Goal: Task Accomplishment & Management: Use online tool/utility

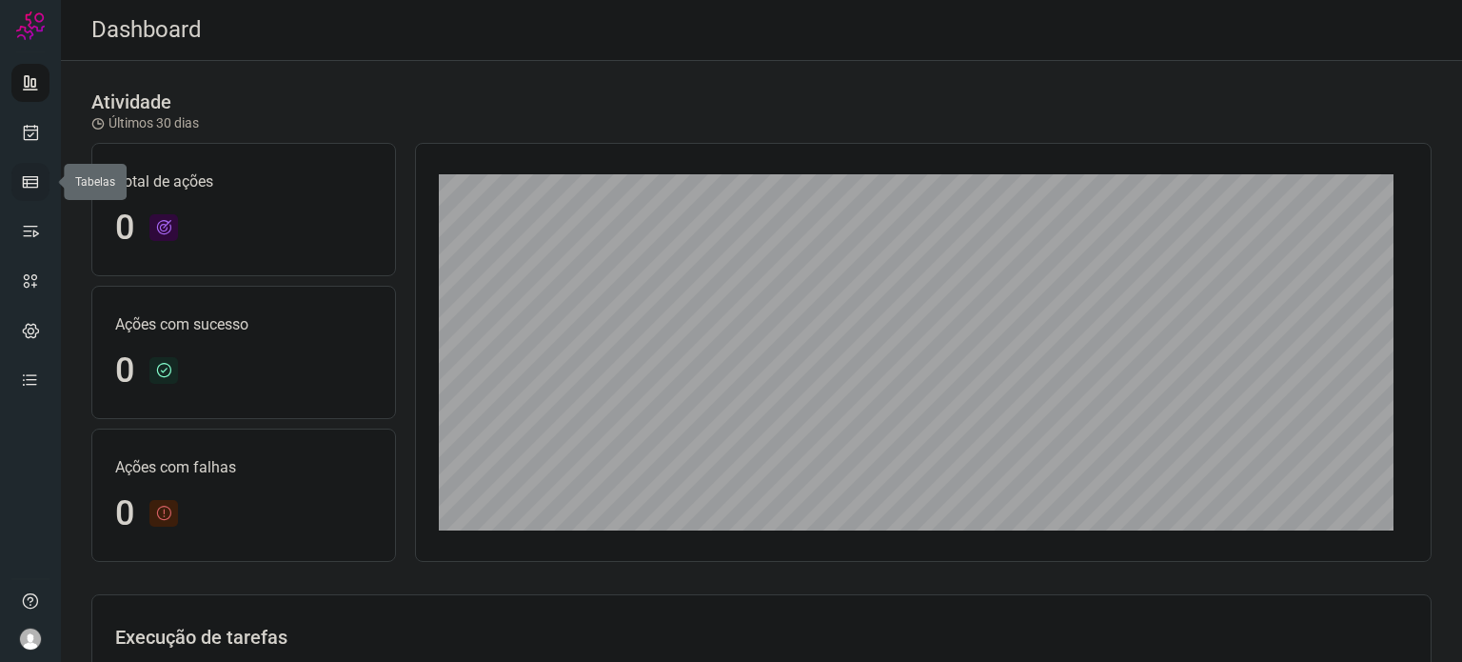
click at [31, 184] on icon at bounding box center [30, 181] width 19 height 19
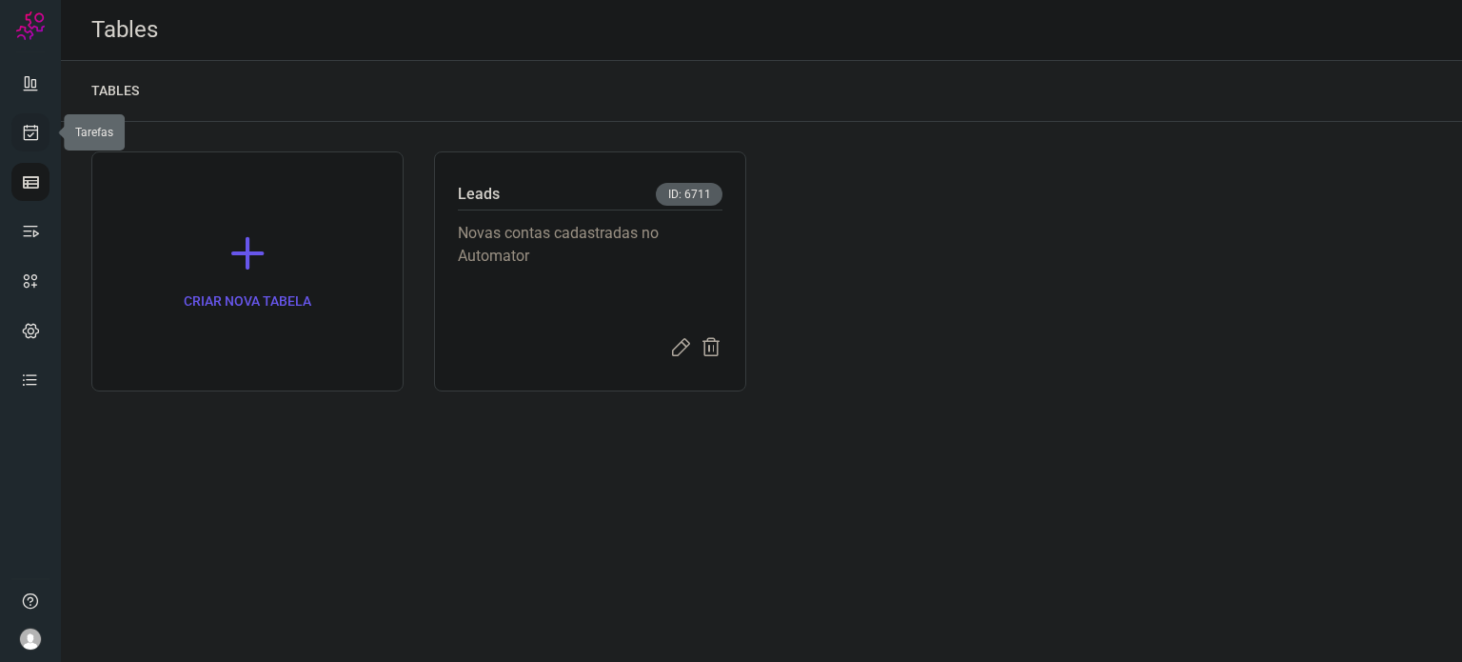
click at [27, 148] on link at bounding box center [30, 132] width 38 height 38
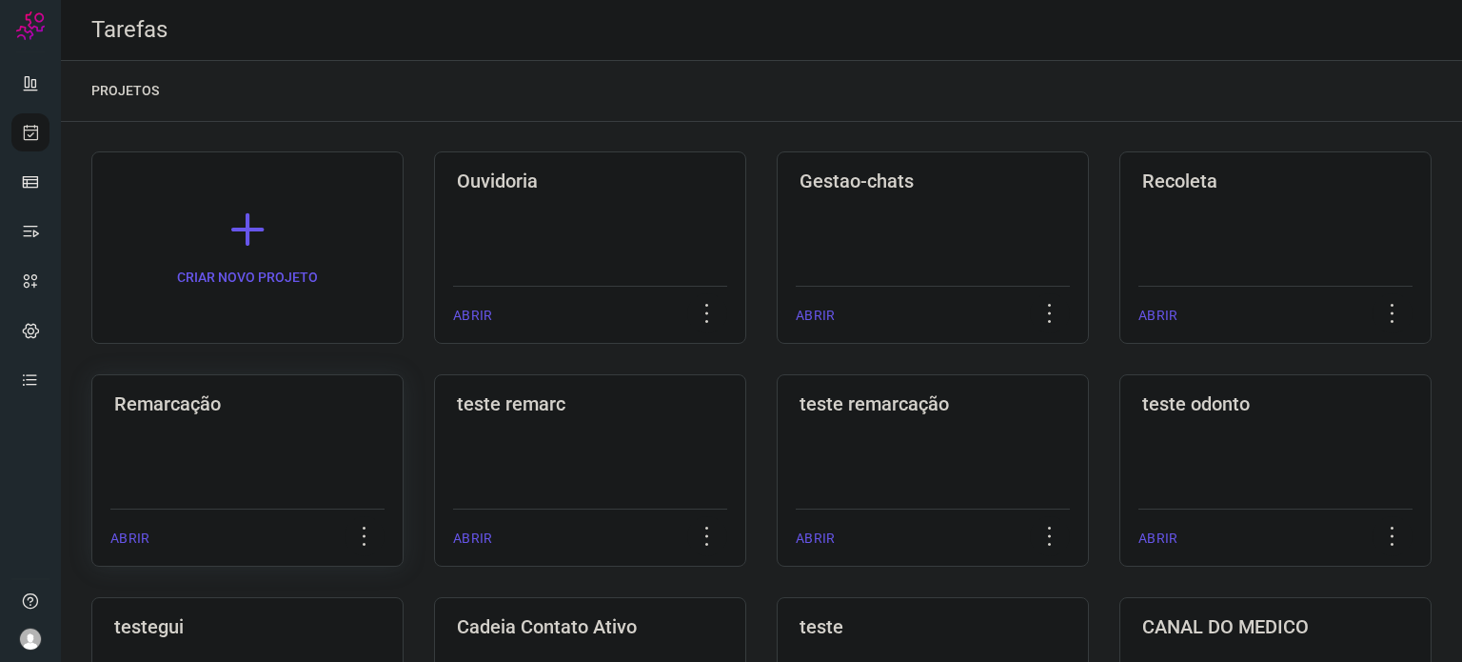
click at [285, 425] on div "Remarcação ABRIR" at bounding box center [247, 470] width 312 height 192
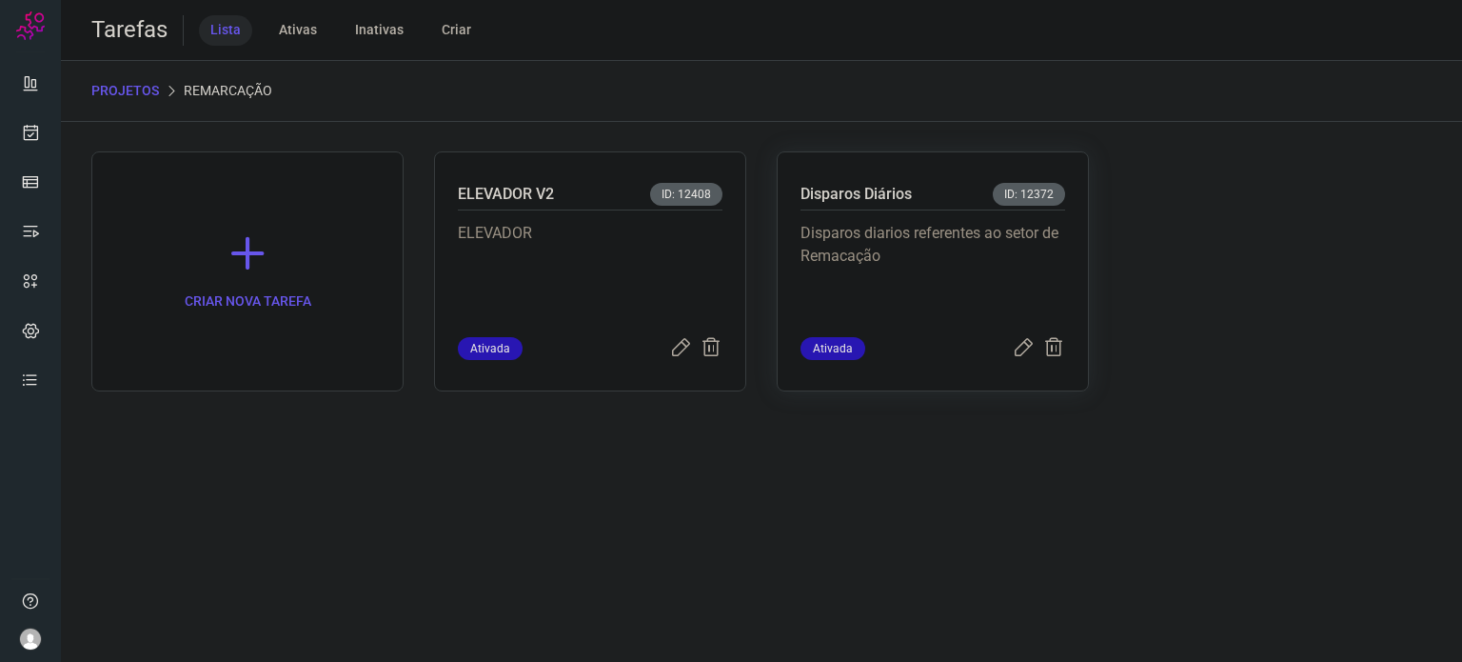
click at [811, 247] on p "Disparos diarios referentes ao setor de Remacação" at bounding box center [933, 269] width 265 height 95
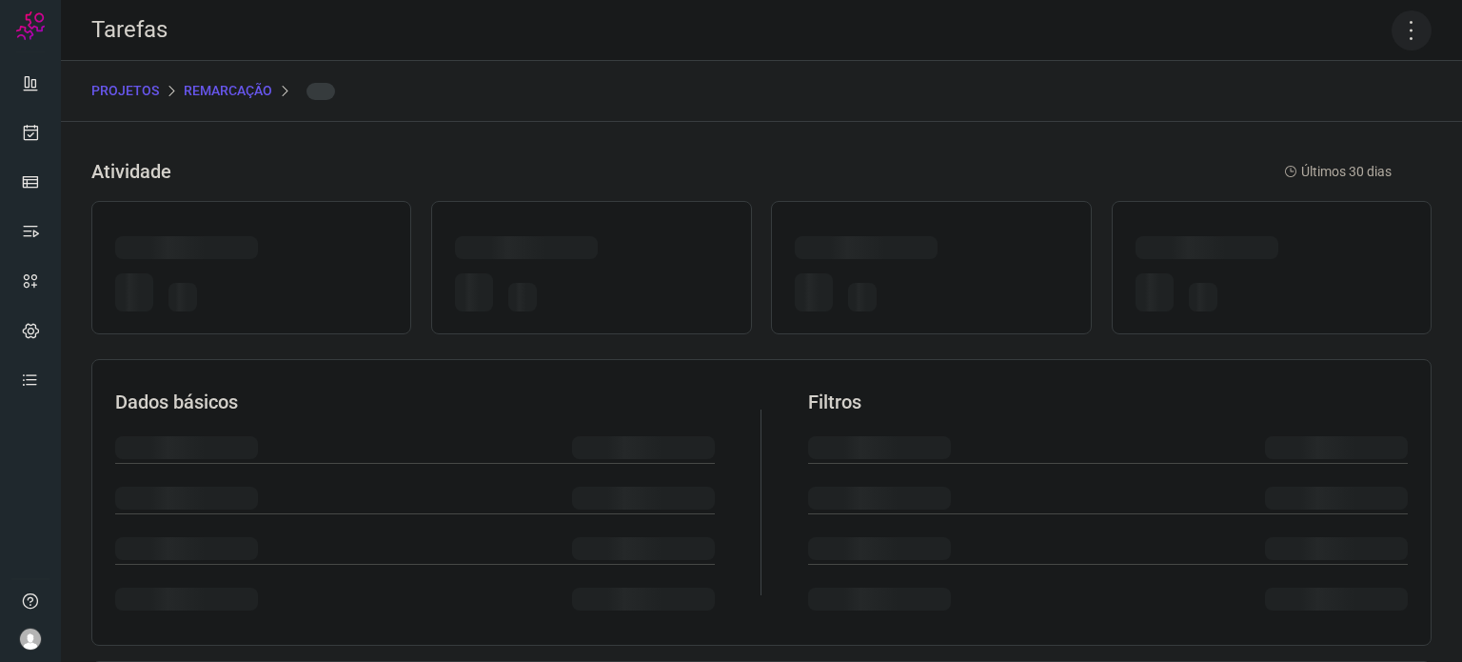
click at [1394, 37] on icon at bounding box center [1412, 30] width 40 height 40
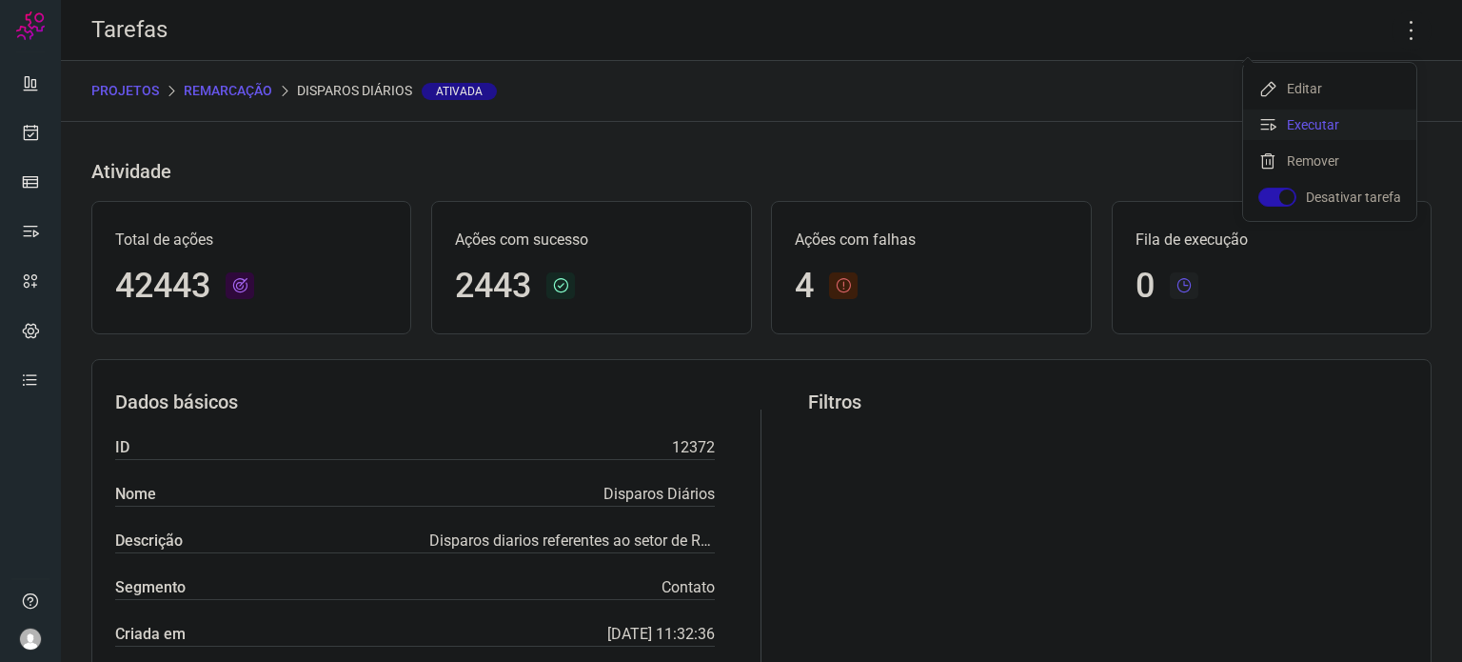
click at [1324, 129] on li "Executar" at bounding box center [1329, 124] width 173 height 30
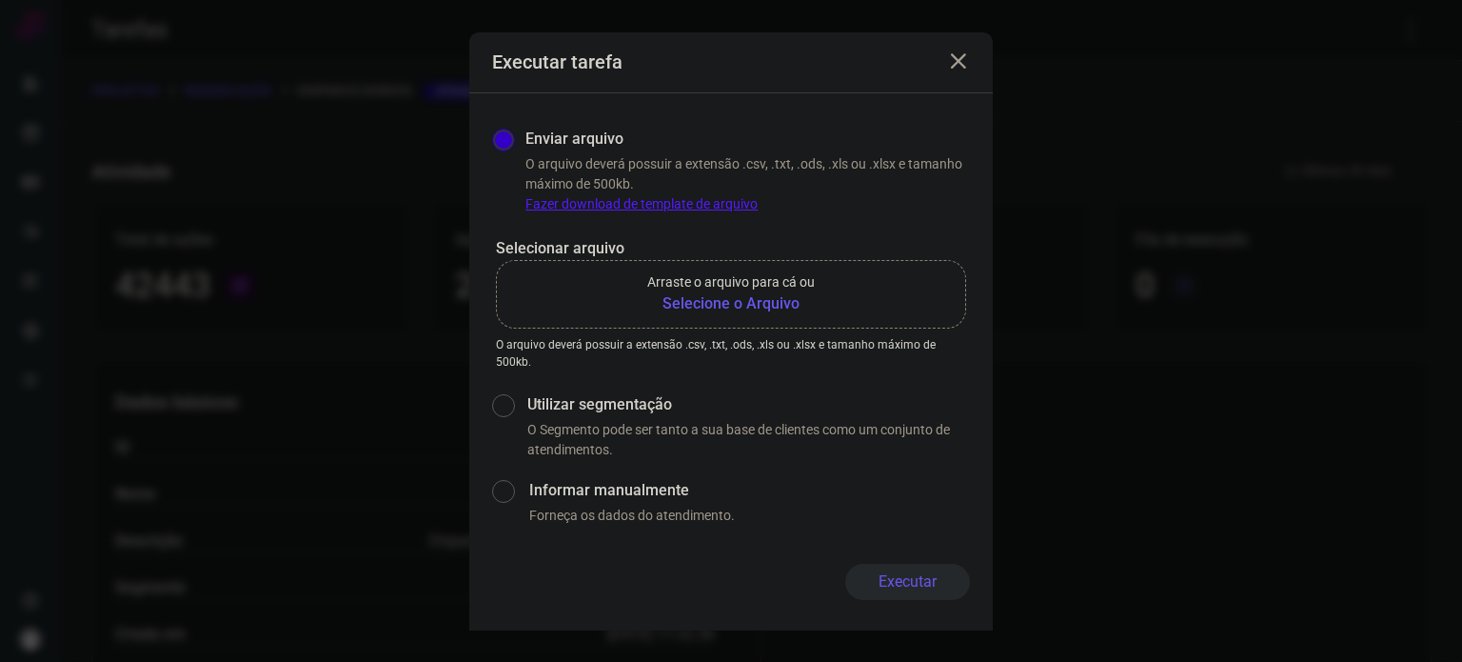
click at [754, 323] on label "Arraste o arquivo para cá ou Selecione o Arquivo" at bounding box center [731, 294] width 470 height 69
click at [0, 0] on input "Arraste o arquivo para cá ou Selecione o Arquivo" at bounding box center [0, 0] width 0 height 0
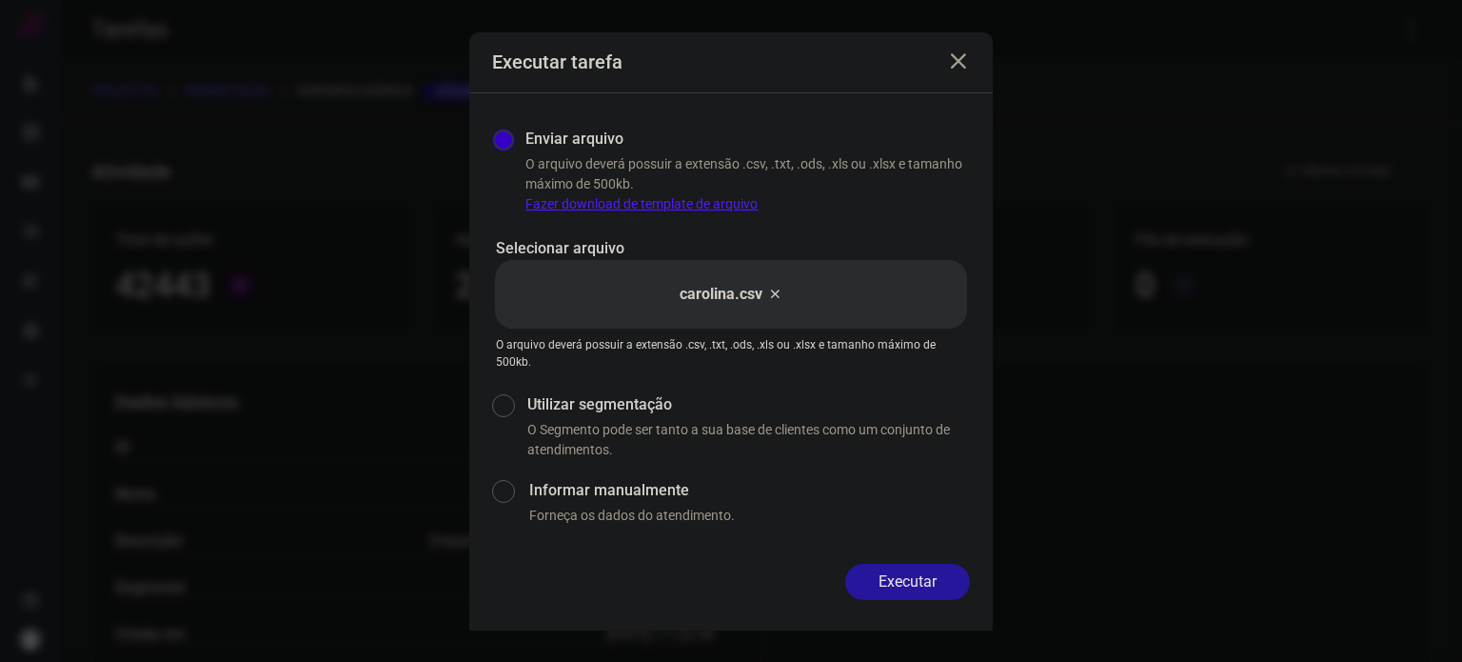
click at [894, 586] on button "Executar" at bounding box center [907, 581] width 125 height 36
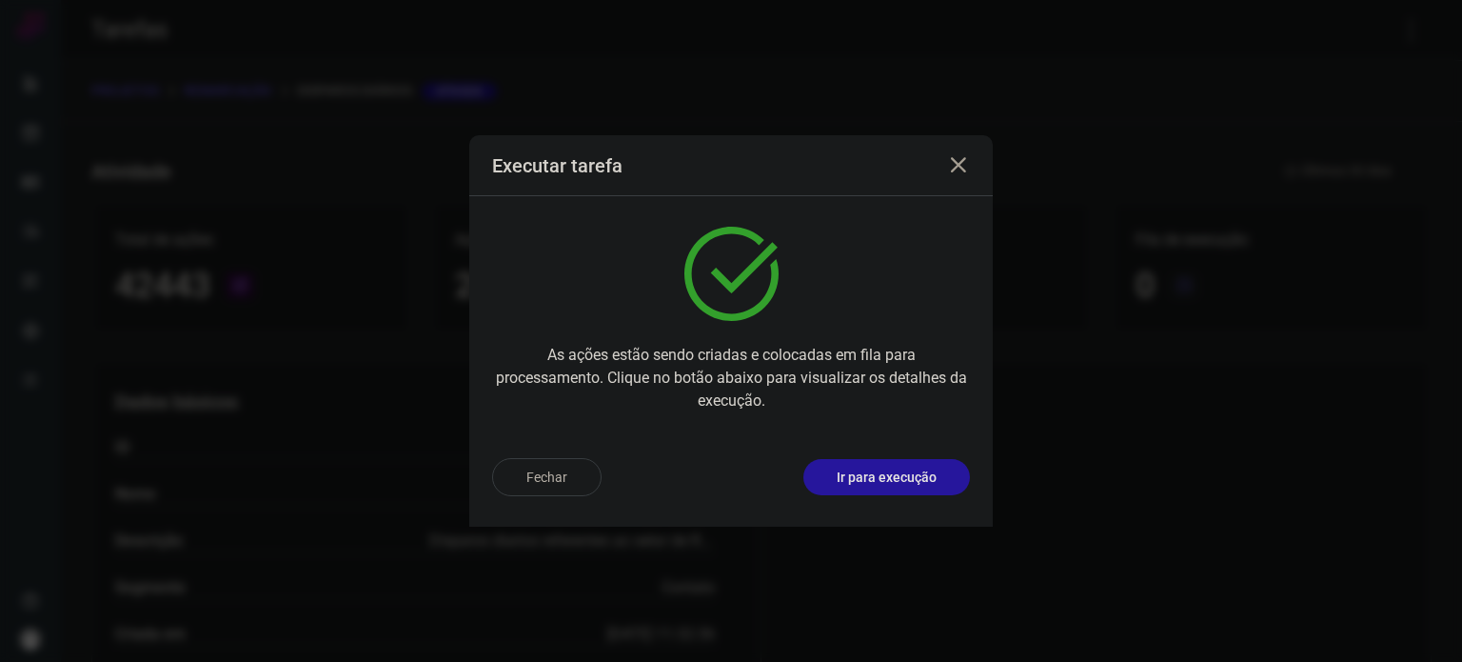
click at [915, 484] on p "Ir para execução" at bounding box center [887, 477] width 100 height 20
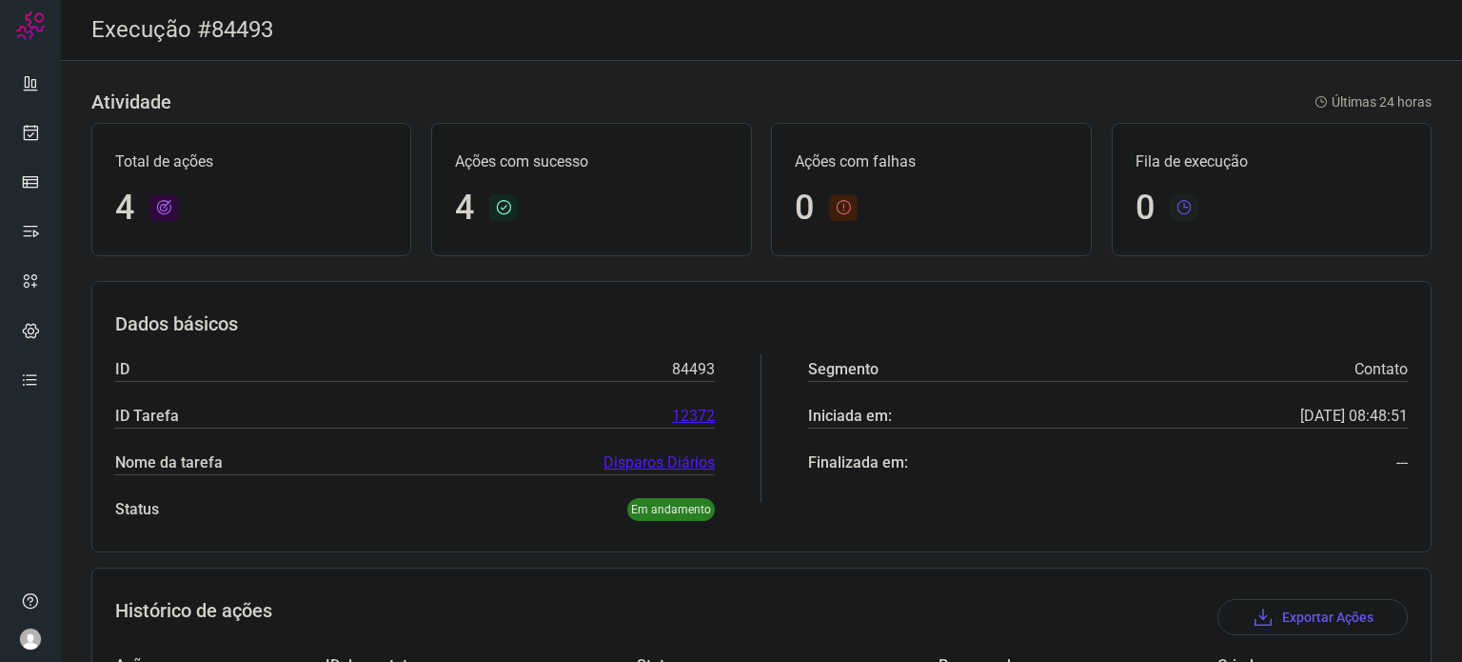
scroll to position [308, 0]
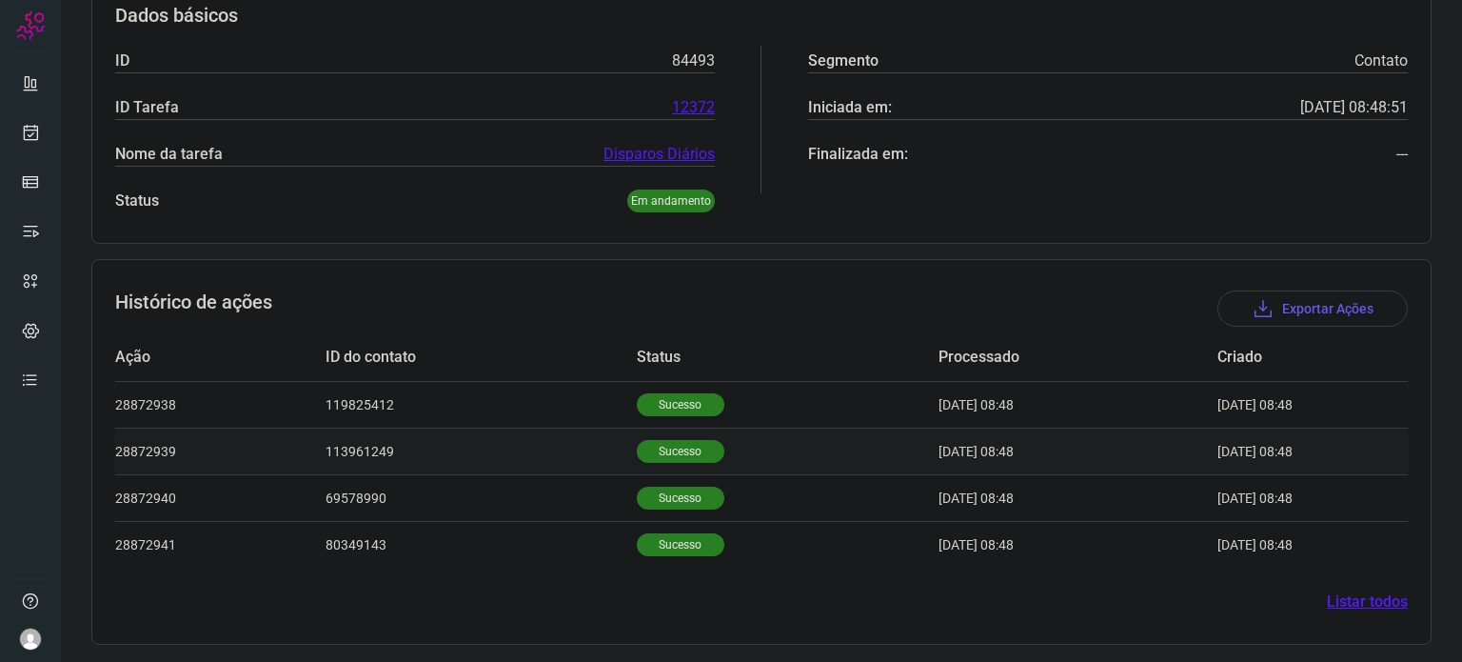
click at [638, 458] on p "Sucesso" at bounding box center [681, 451] width 88 height 23
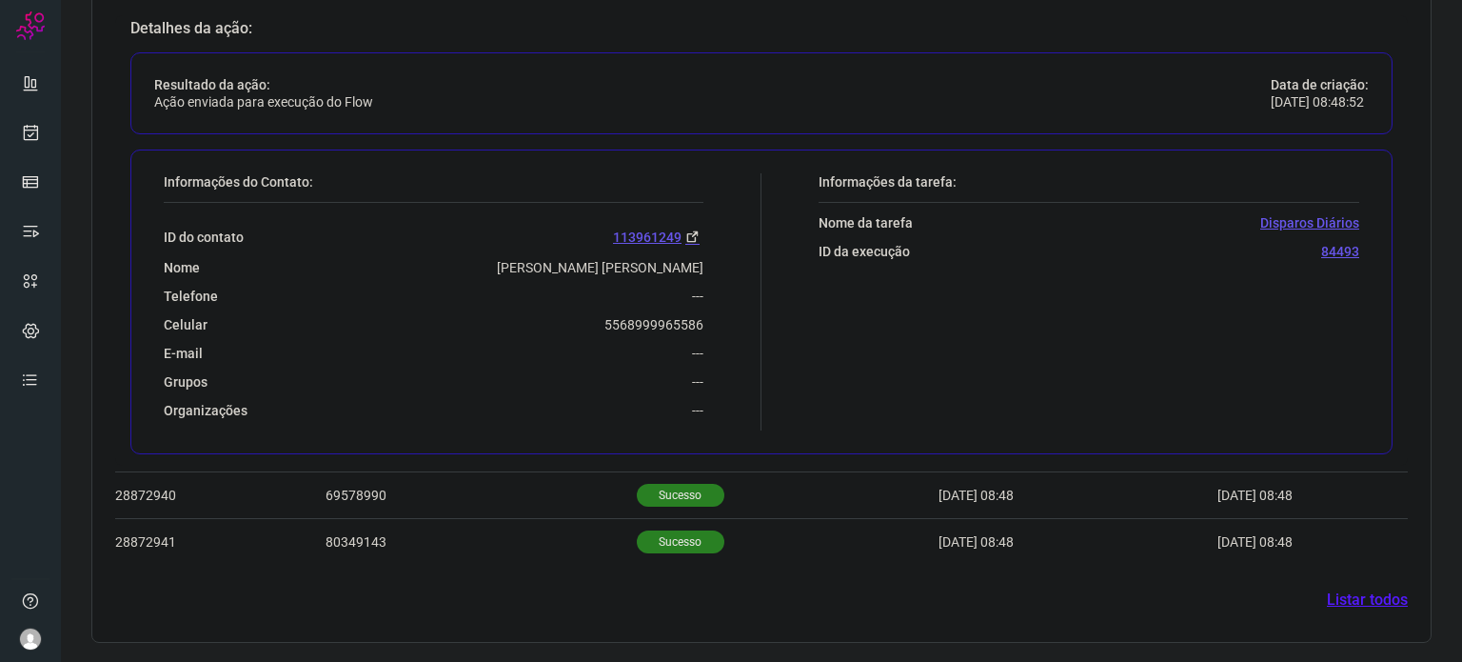
scroll to position [769, 0]
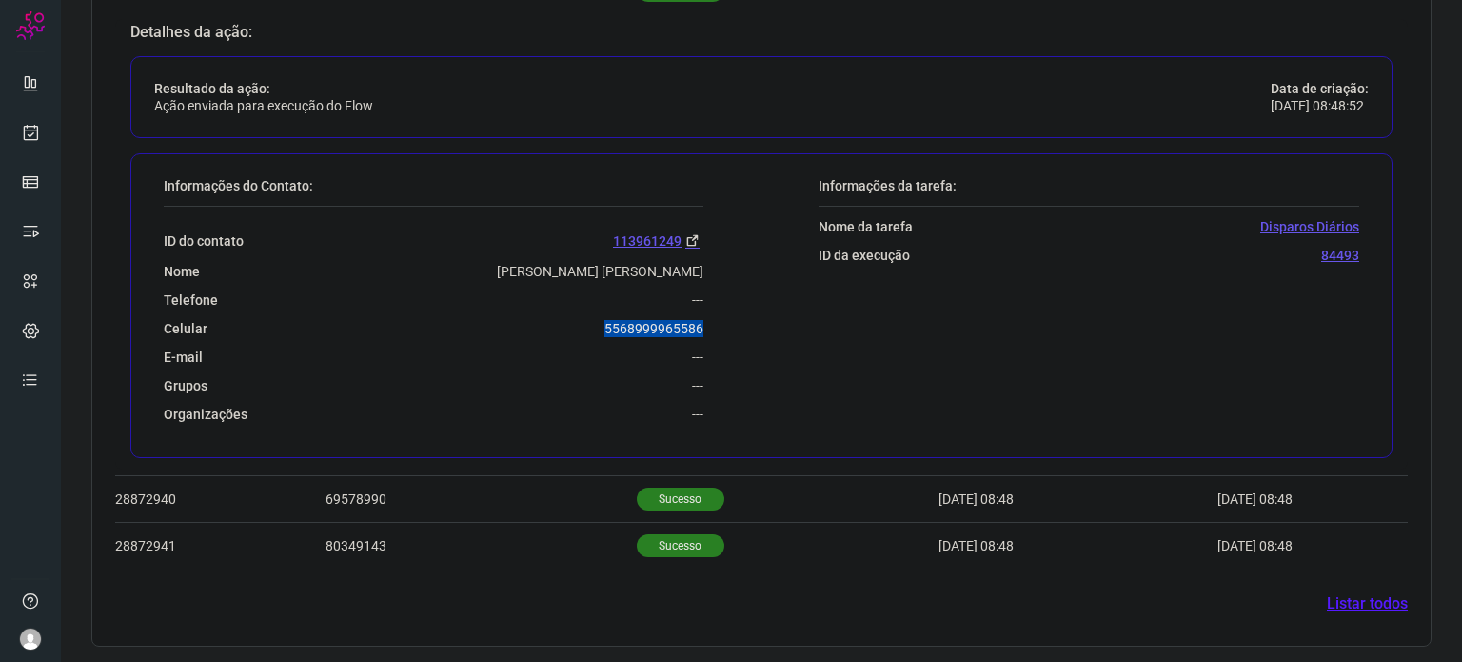
drag, startPoint x: 599, startPoint y: 326, endPoint x: 748, endPoint y: 321, distance: 149.6
click at [748, 321] on div "Informações do Contato: ID do contato 113961249 Nome [PERSON_NAME] [PERSON_NAME…" at bounding box center [457, 305] width 607 height 257
copy p "5568999965586"
